Goal: Task Accomplishment & Management: Manage account settings

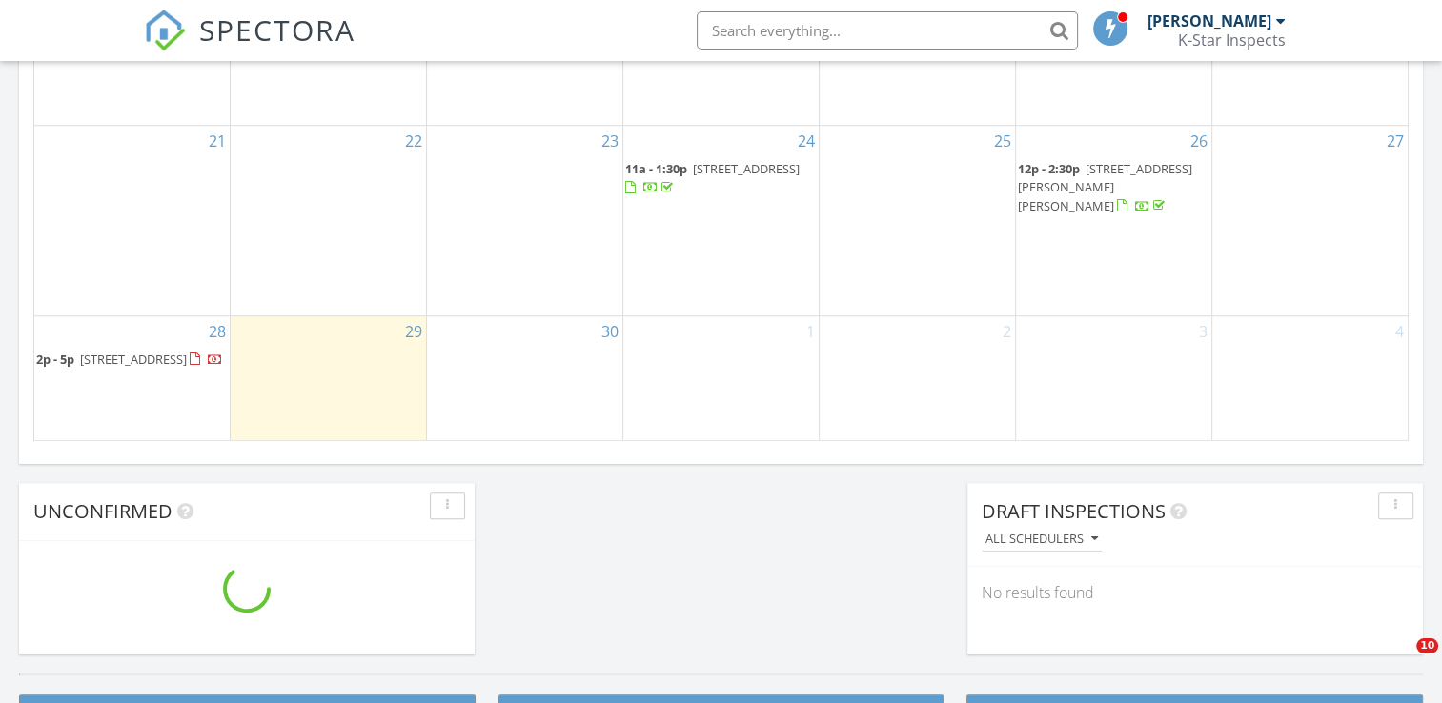
scroll to position [1232, 0]
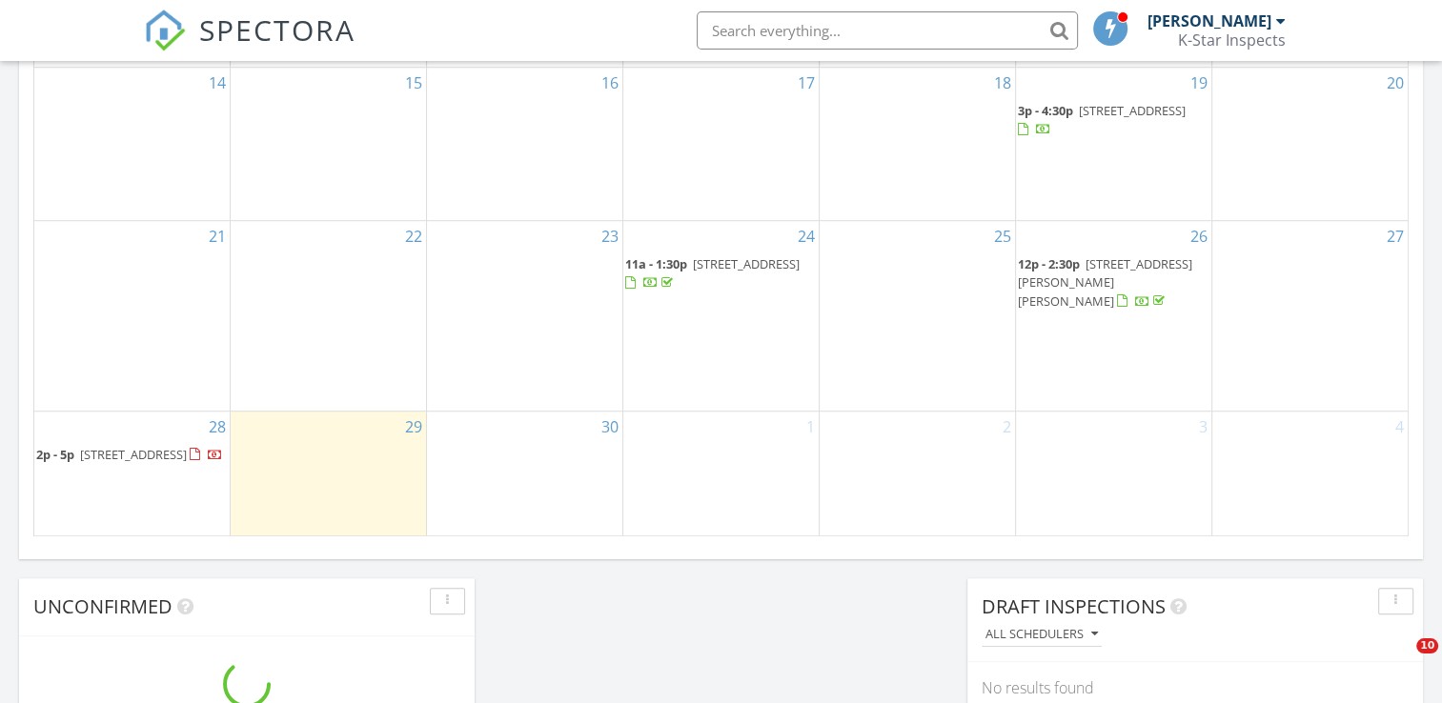
click at [162, 446] on span "[STREET_ADDRESS]" at bounding box center [133, 454] width 107 height 17
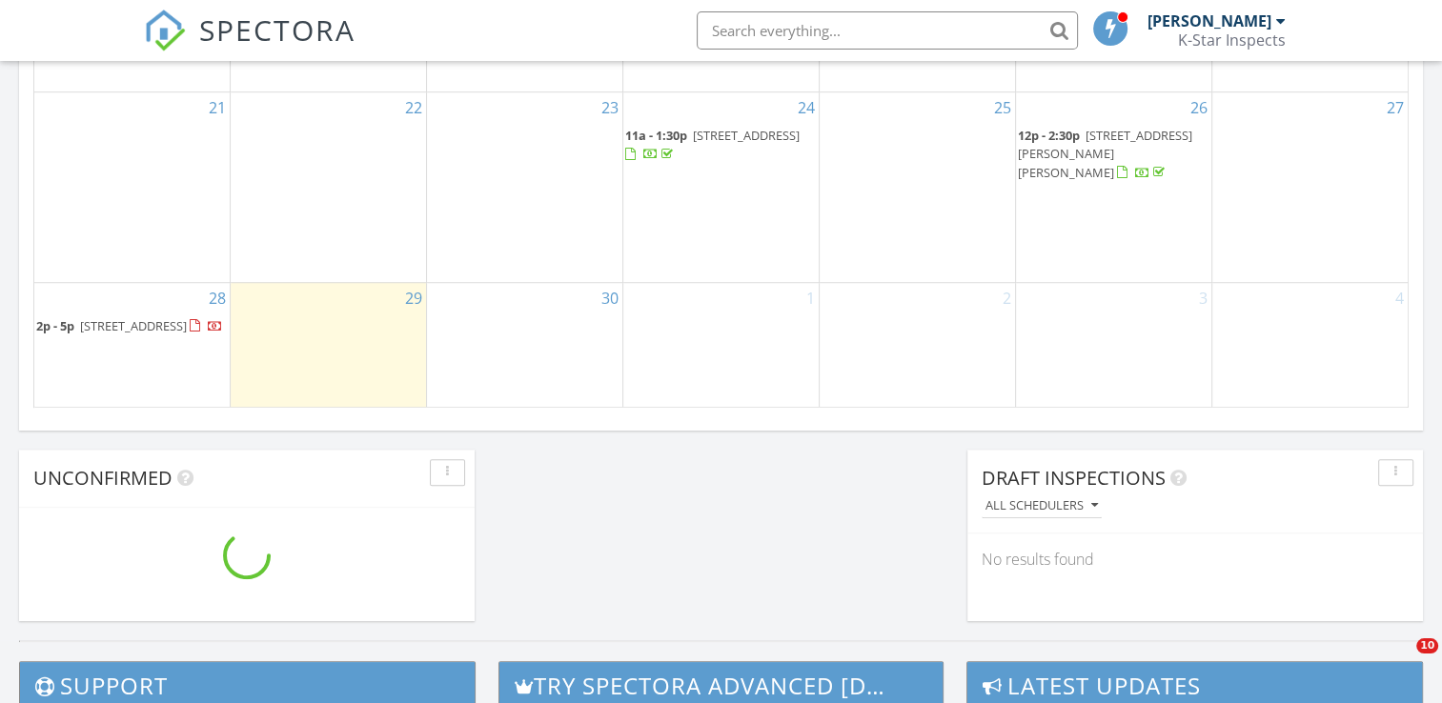
scroll to position [1328, 0]
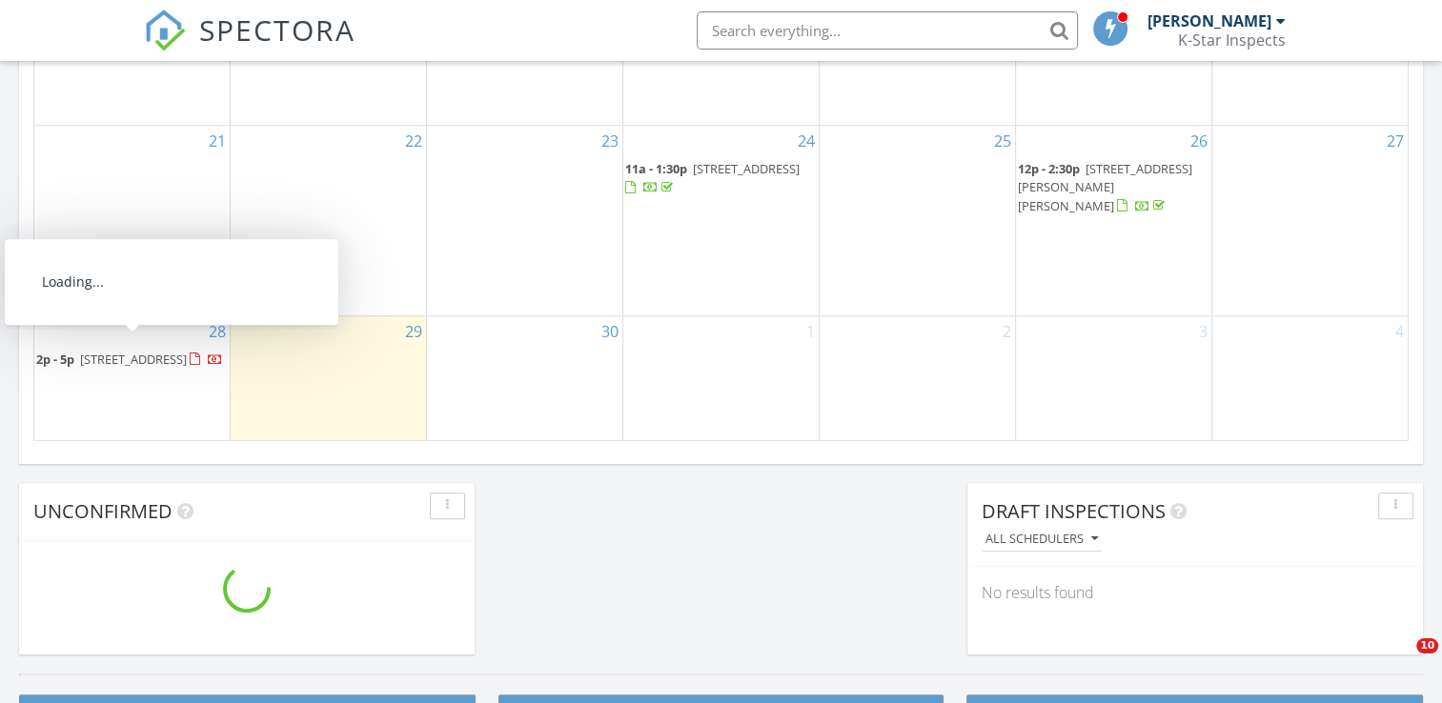
click at [141, 351] on span "[STREET_ADDRESS]" at bounding box center [133, 359] width 107 height 17
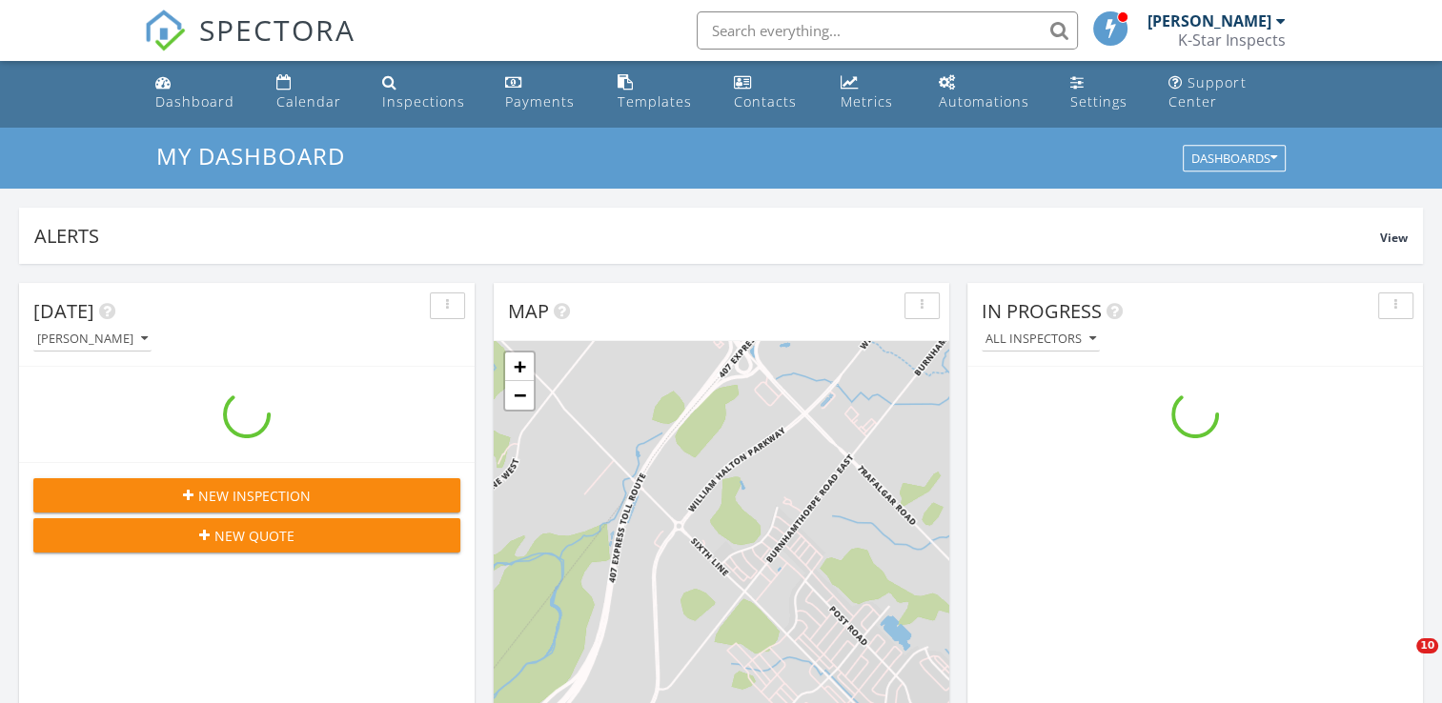
scroll to position [0, 0]
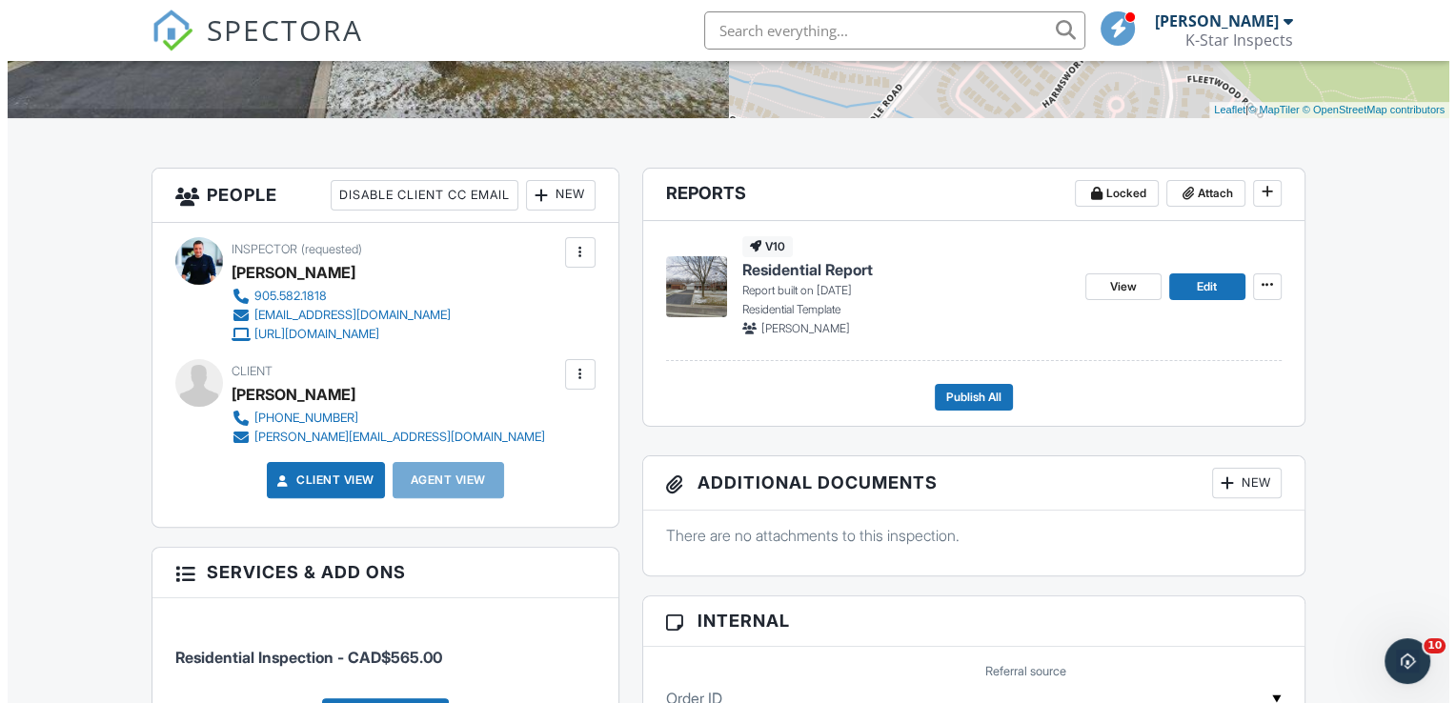
scroll to position [381, 0]
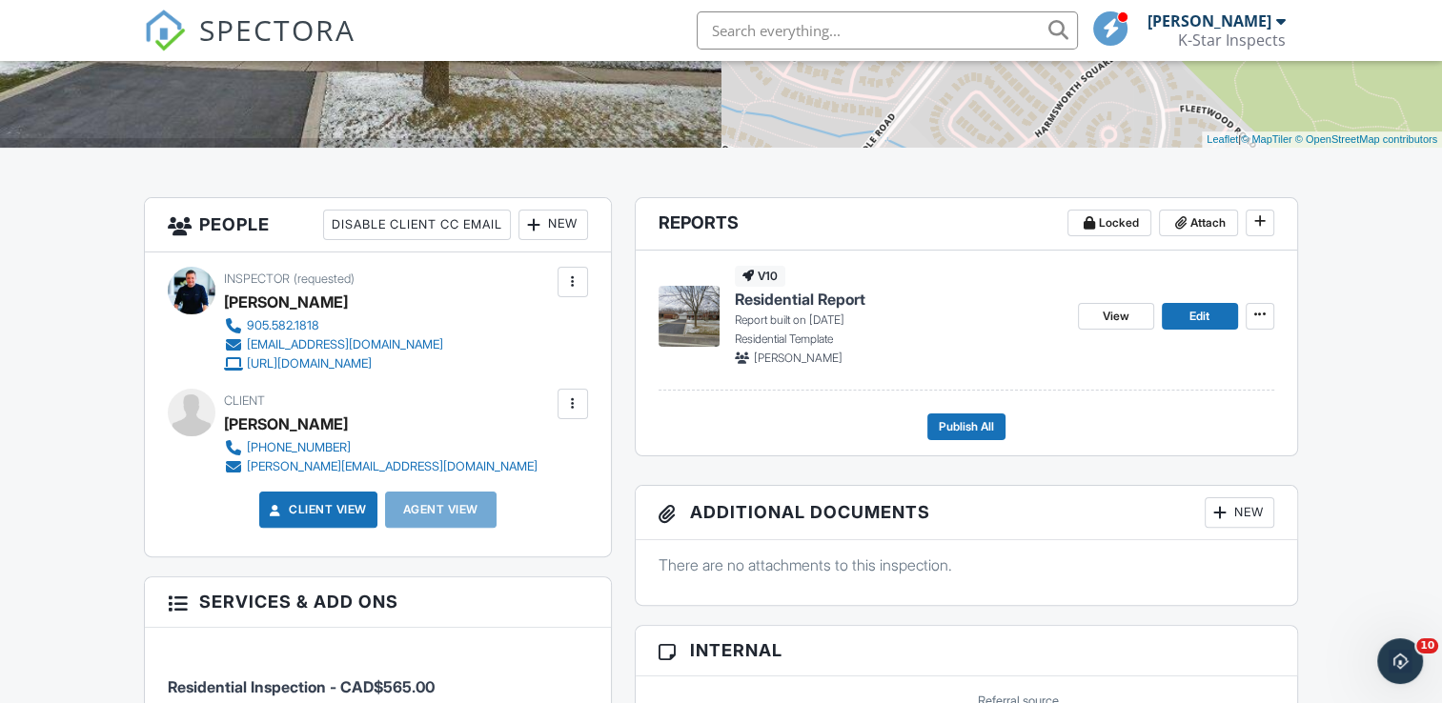
click at [569, 410] on div at bounding box center [572, 404] width 19 height 19
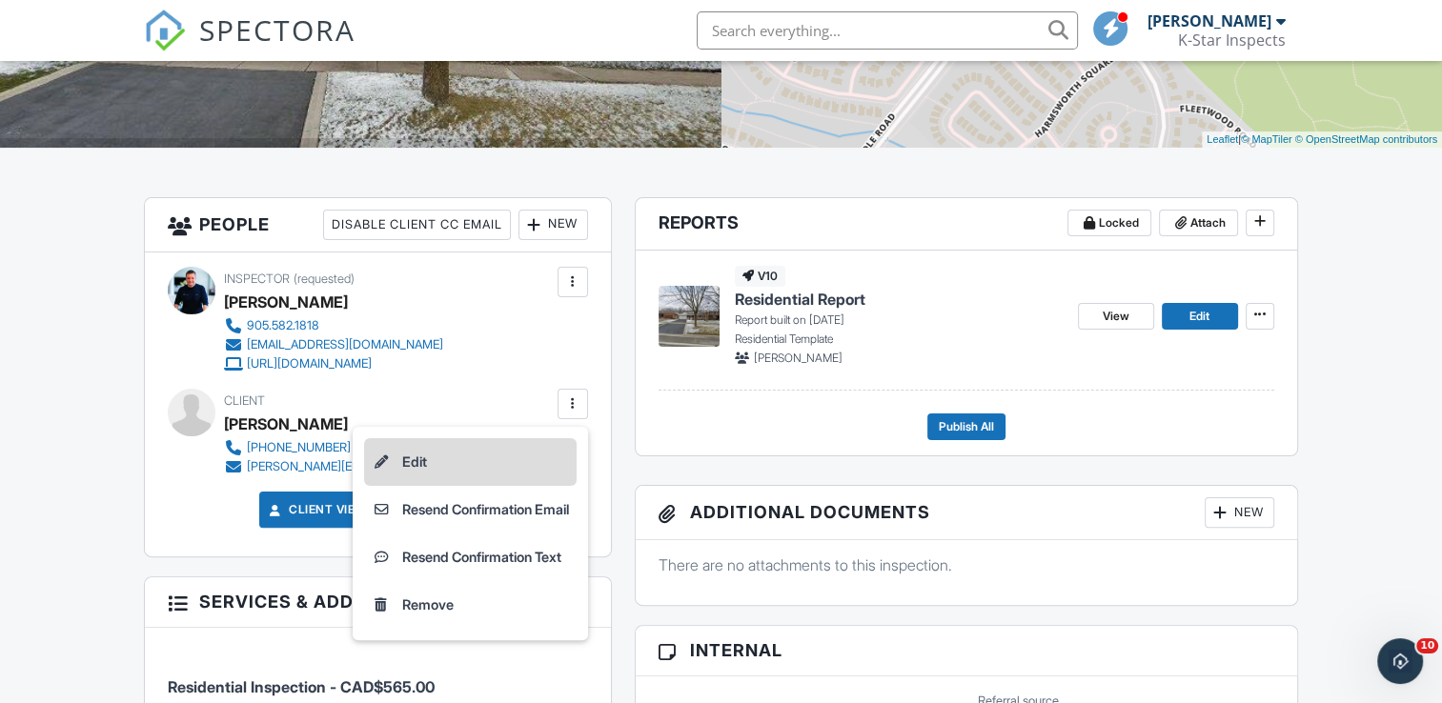
click at [404, 460] on li "Edit" at bounding box center [470, 462] width 213 height 48
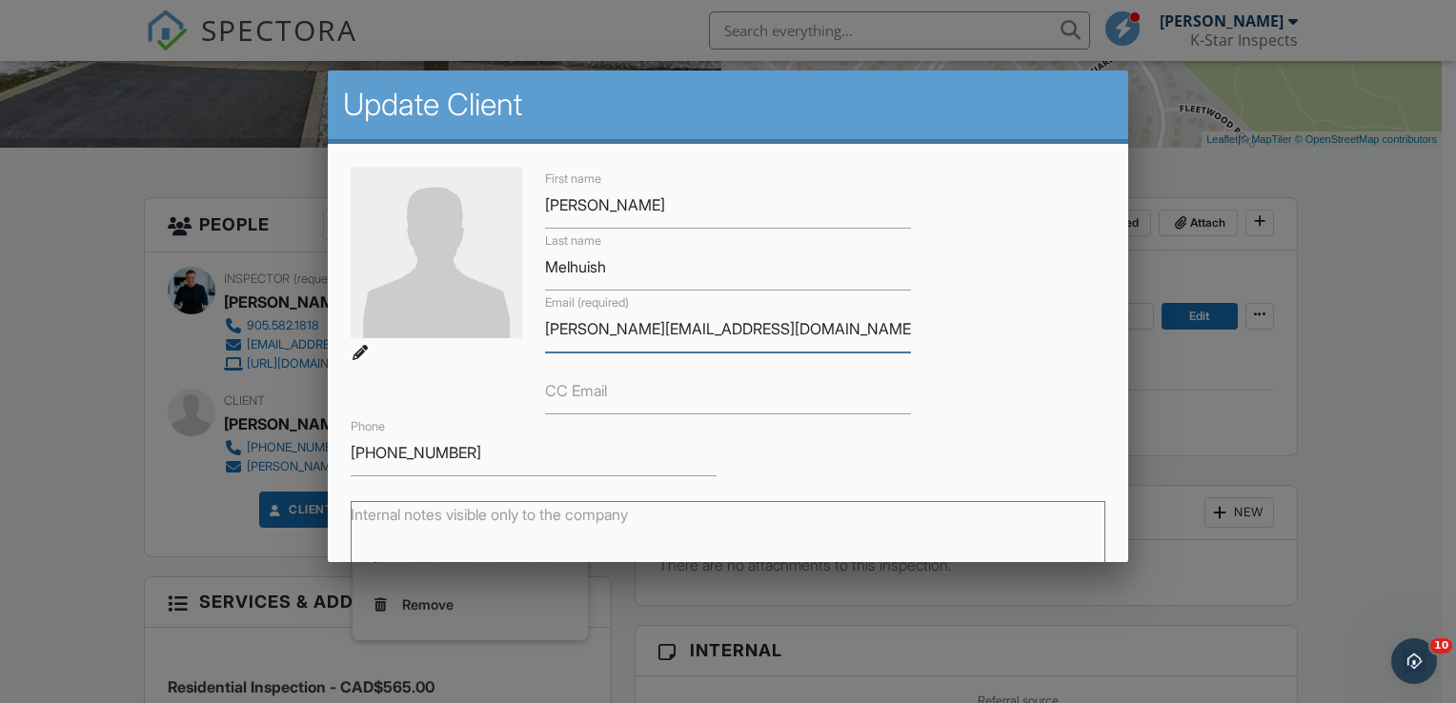
click at [598, 328] on input "[PERSON_NAME][EMAIL_ADDRESS][DOMAIN_NAME]" at bounding box center [728, 329] width 366 height 47
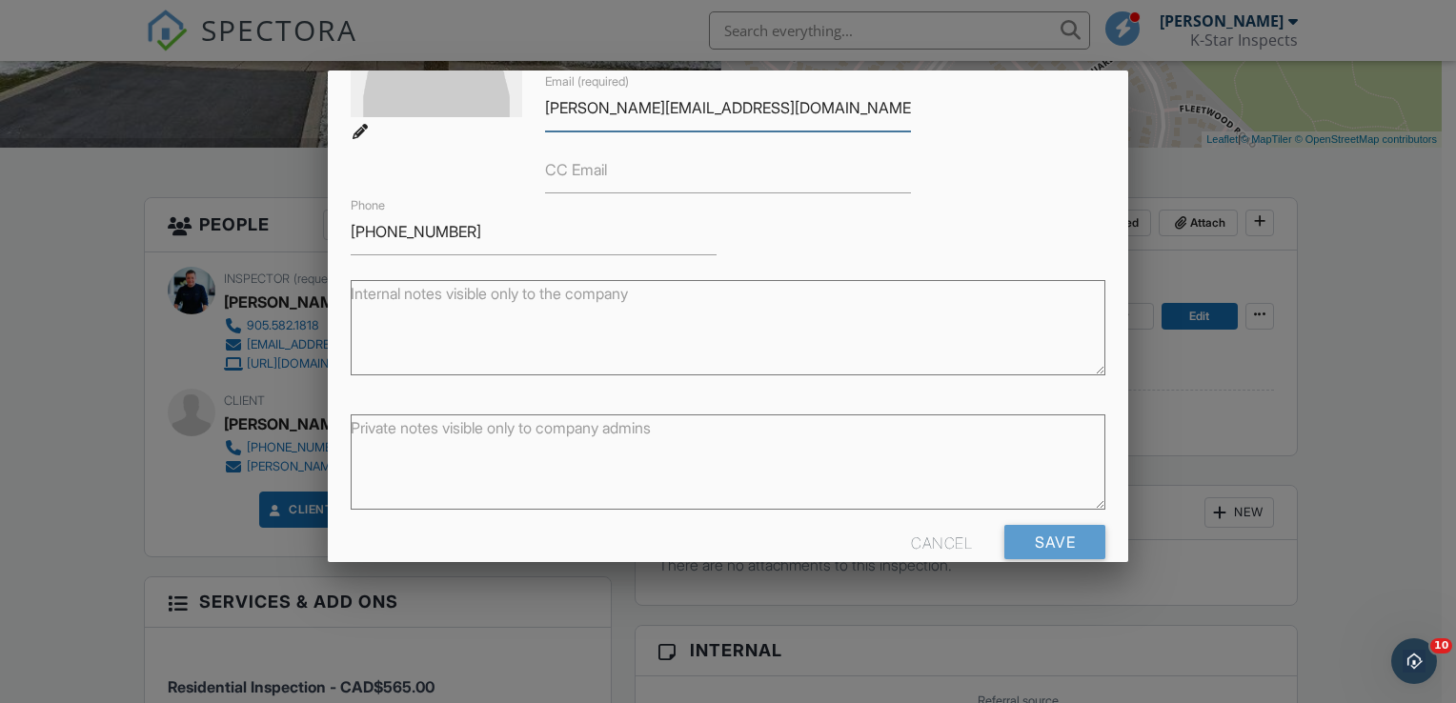
scroll to position [253, 0]
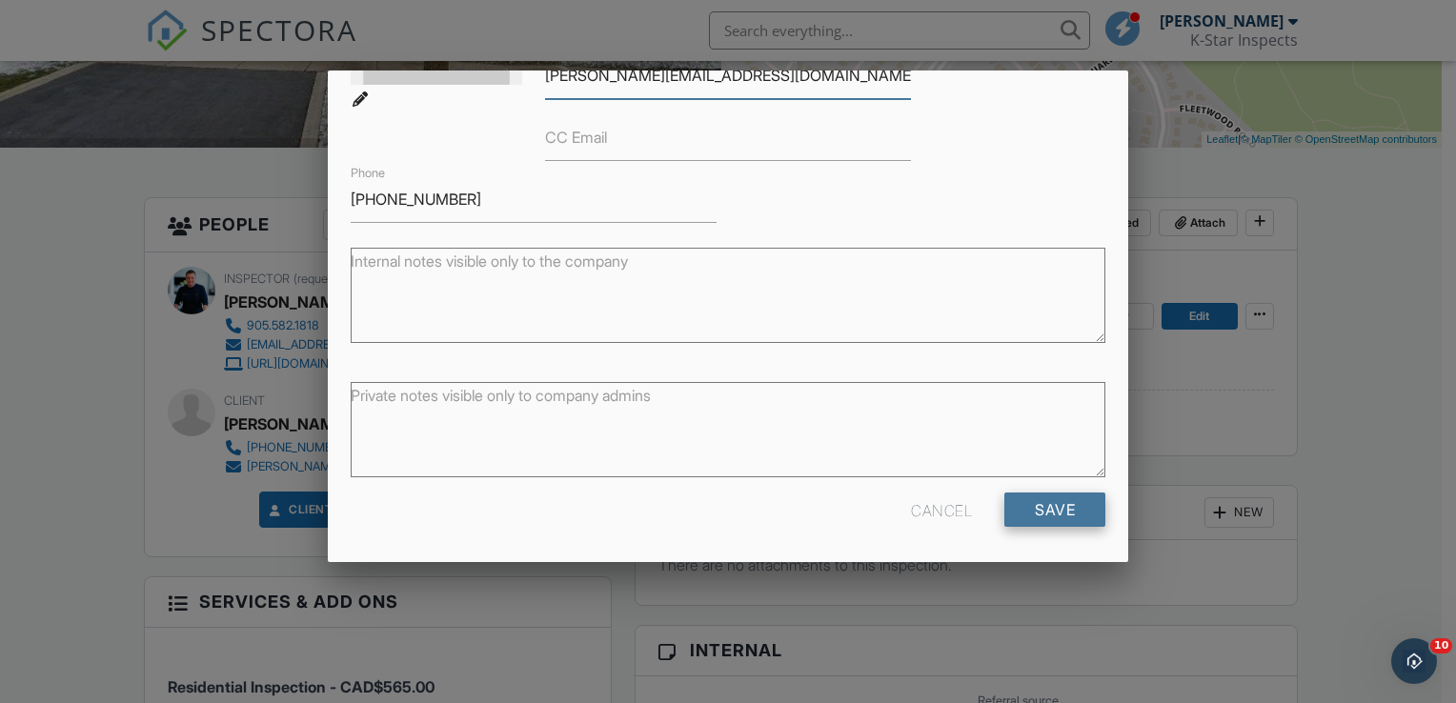
type input "[PERSON_NAME][EMAIL_ADDRESS][DOMAIN_NAME]"
click at [1051, 505] on input "Save" at bounding box center [1054, 510] width 101 height 34
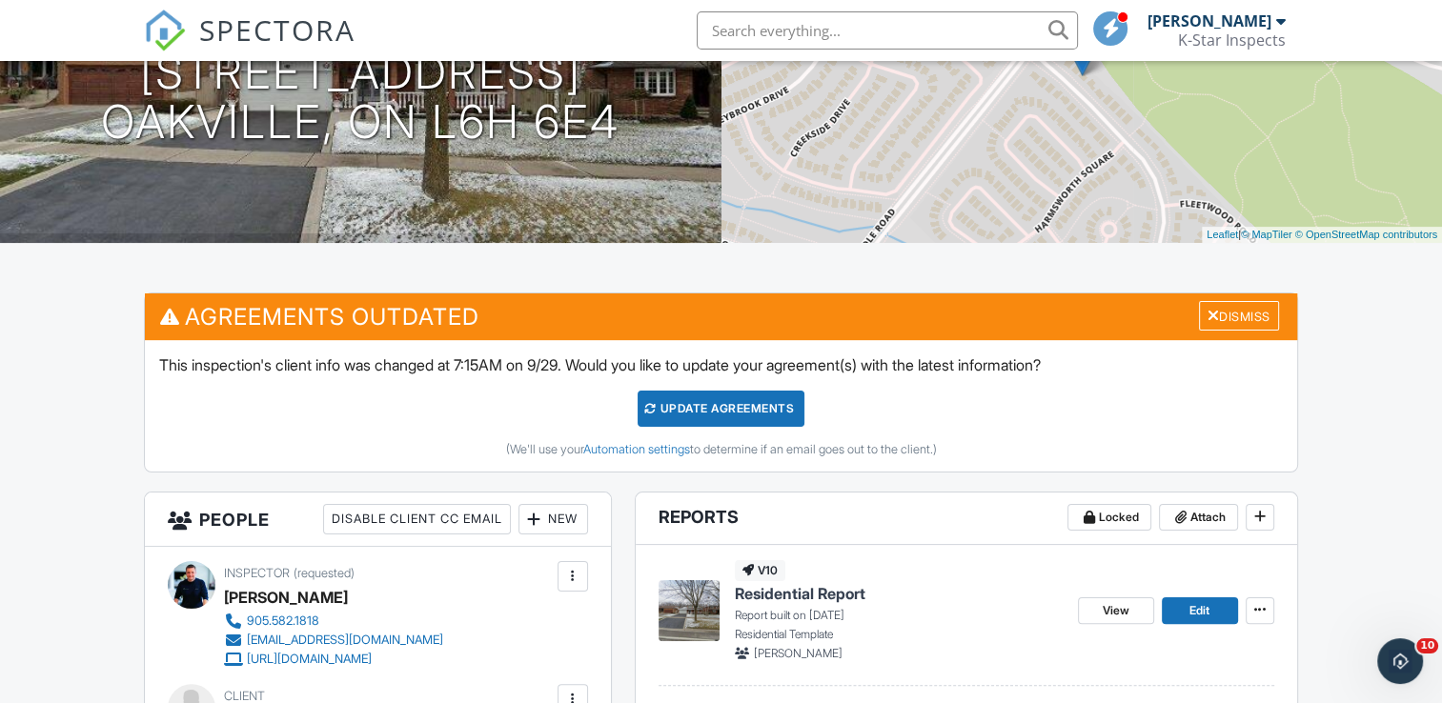
scroll to position [477, 0]
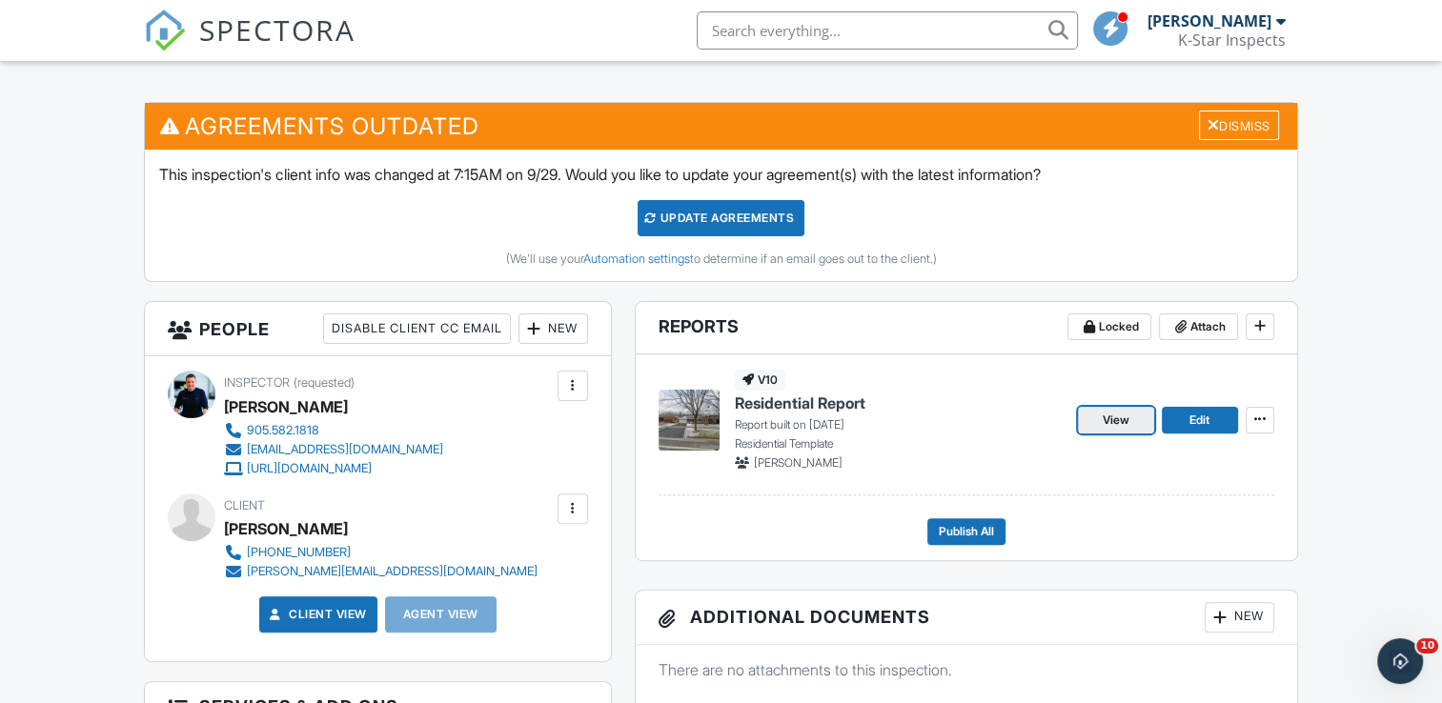
click at [1113, 423] on span "View" at bounding box center [1116, 420] width 27 height 19
